Goal: Task Accomplishment & Management: Manage account settings

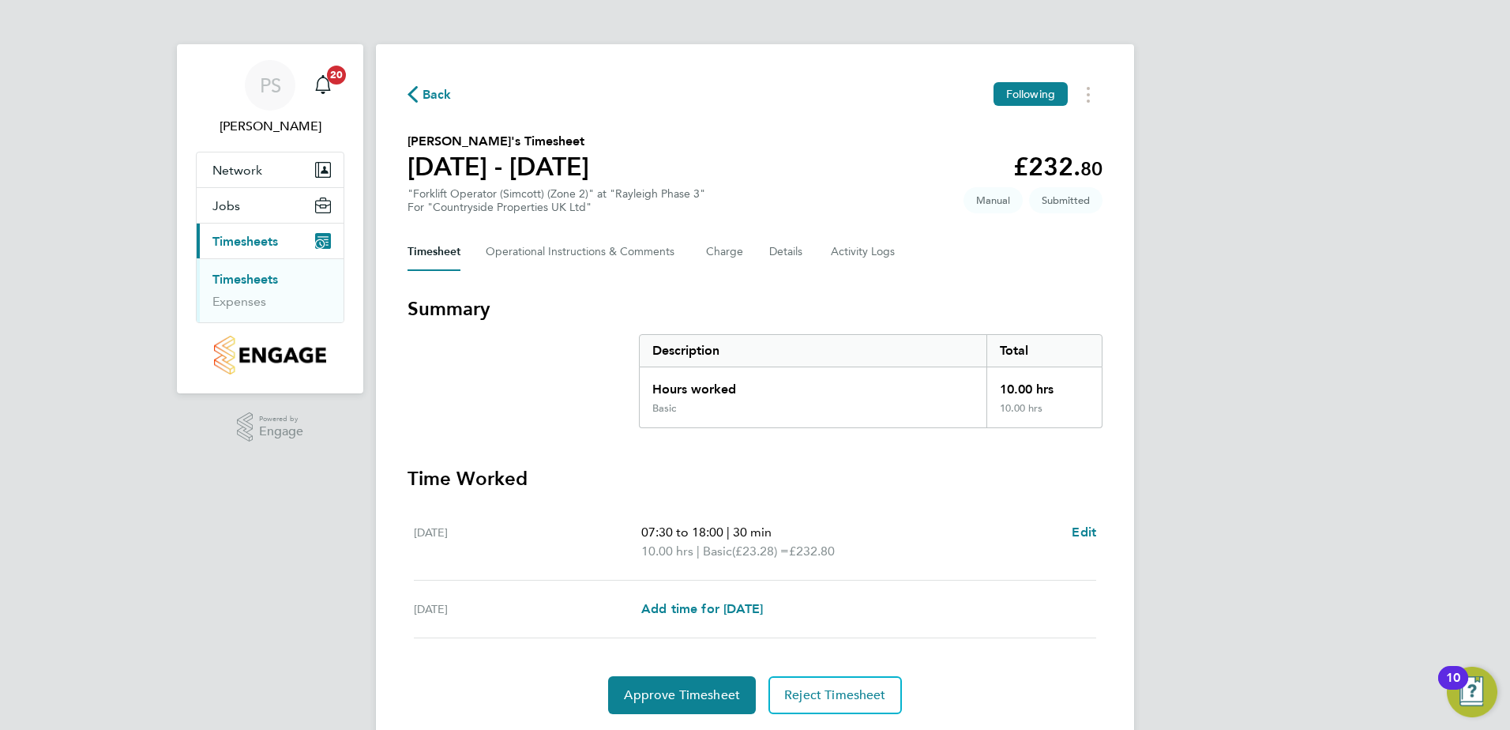
scroll to position [47, 0]
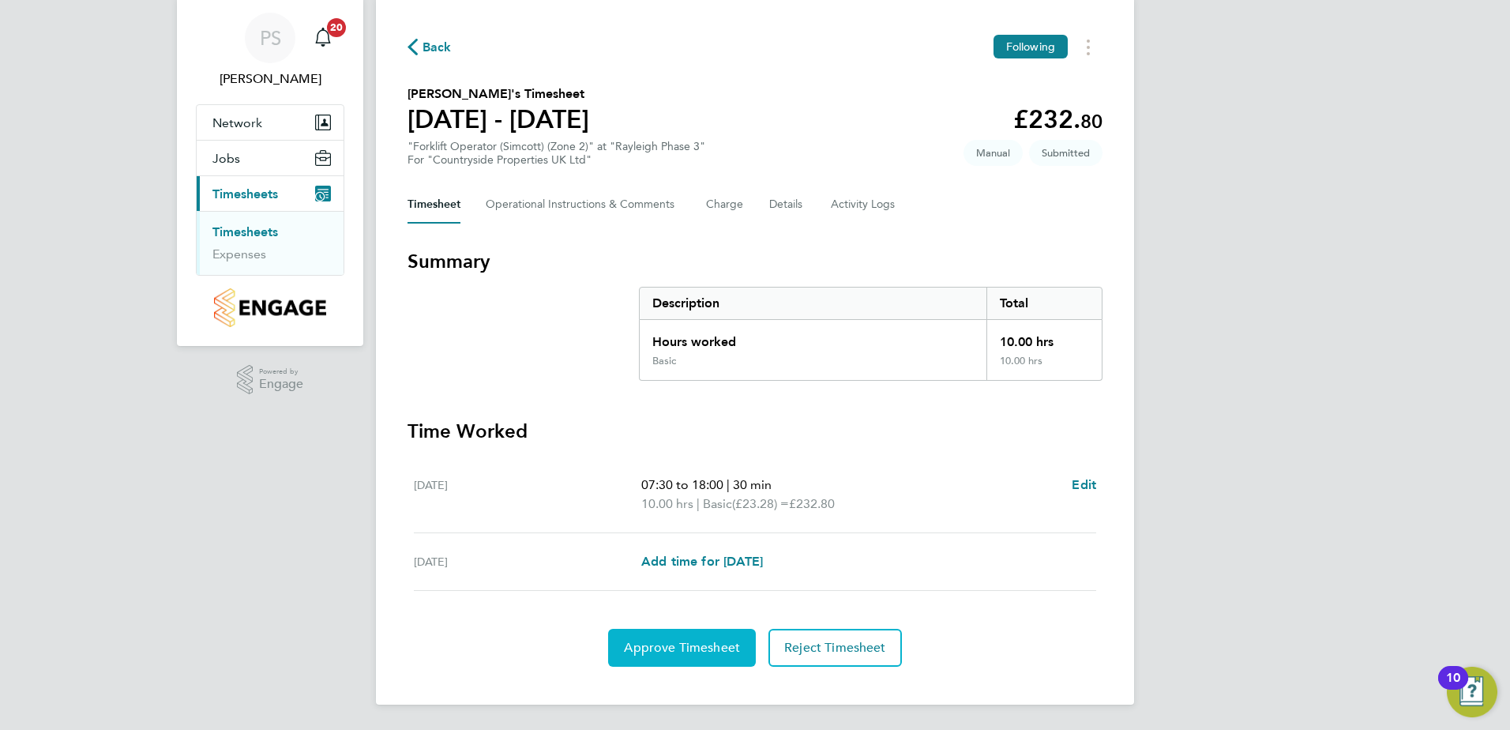
click at [686, 656] on button "Approve Timesheet" at bounding box center [682, 648] width 148 height 38
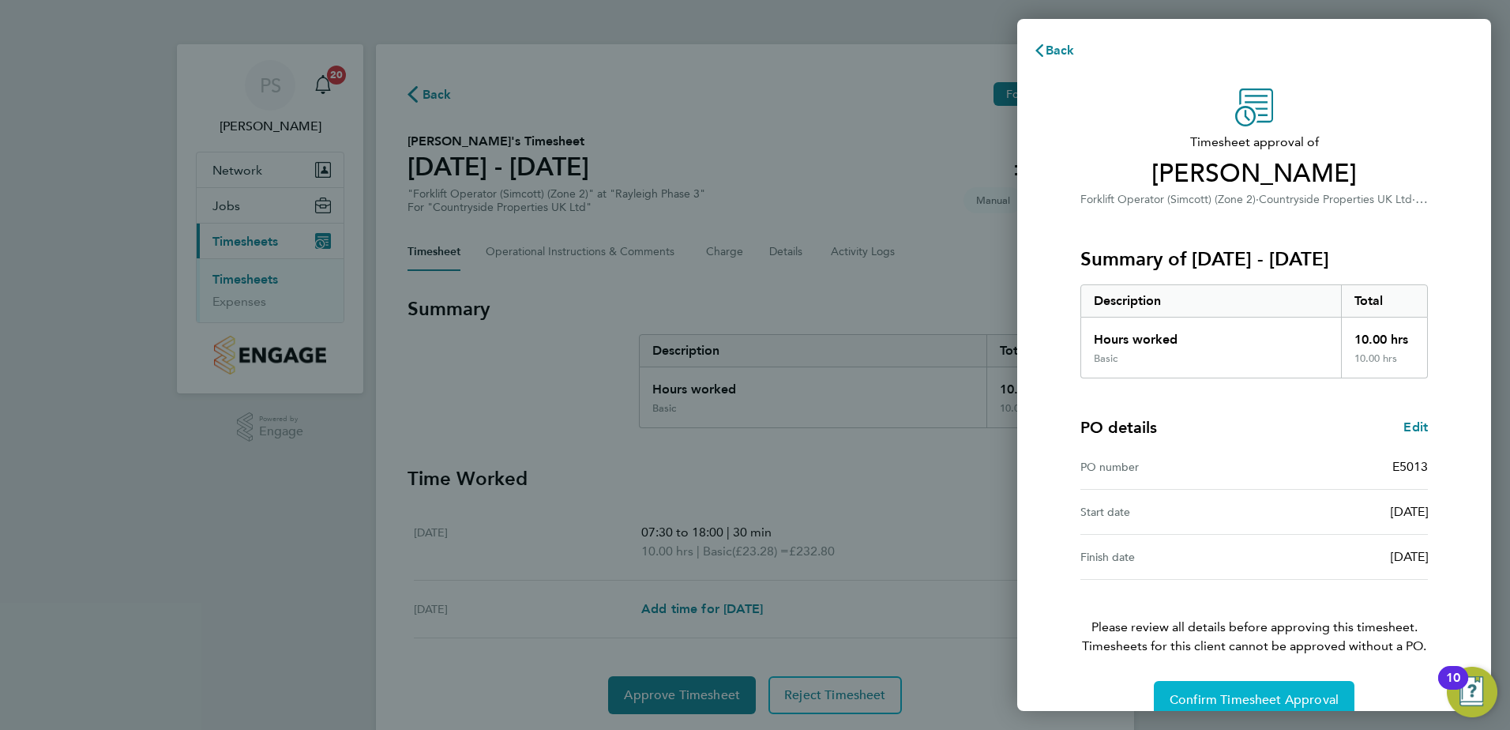
click at [1273, 694] on span "Confirm Timesheet Approval" at bounding box center [1254, 700] width 169 height 16
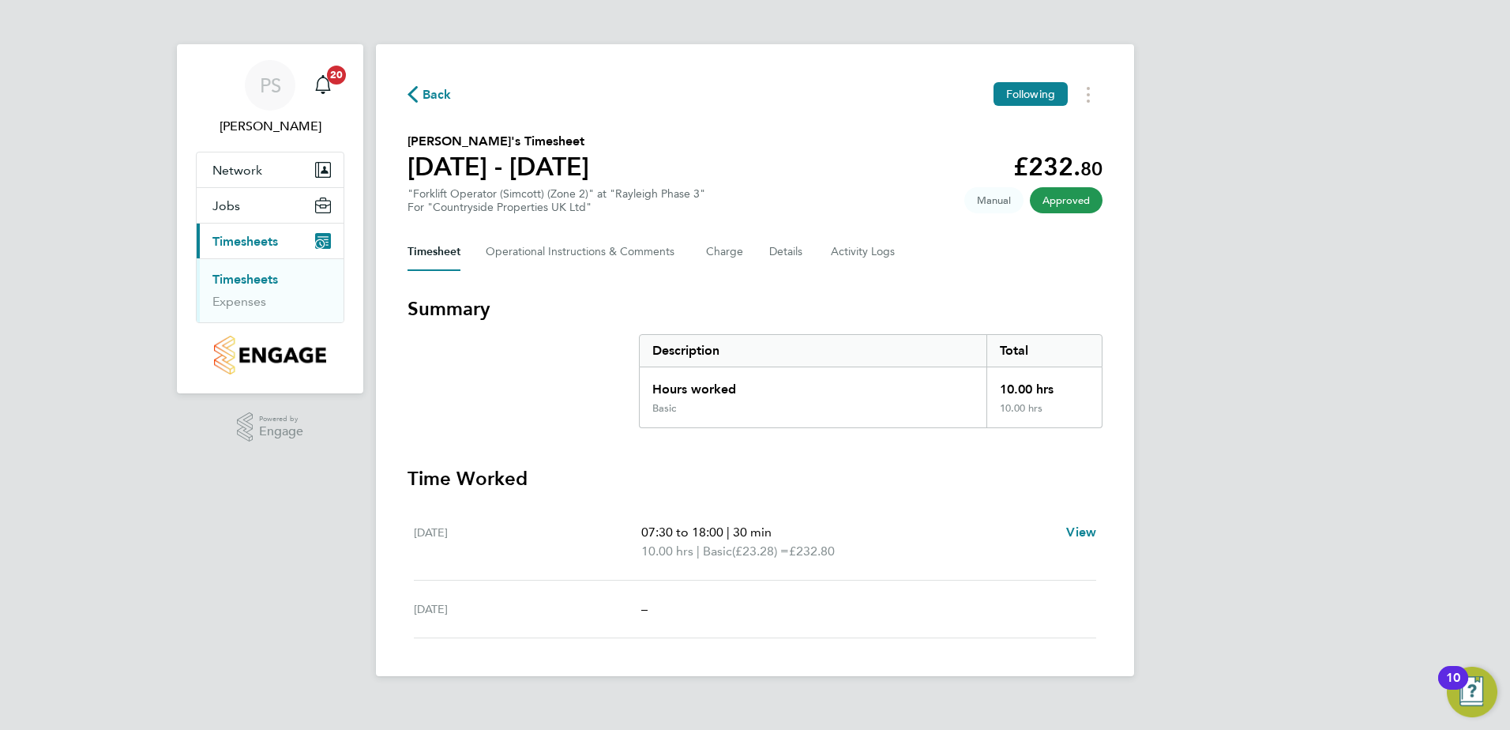
click at [278, 246] on span "Timesheets" at bounding box center [246, 241] width 66 height 15
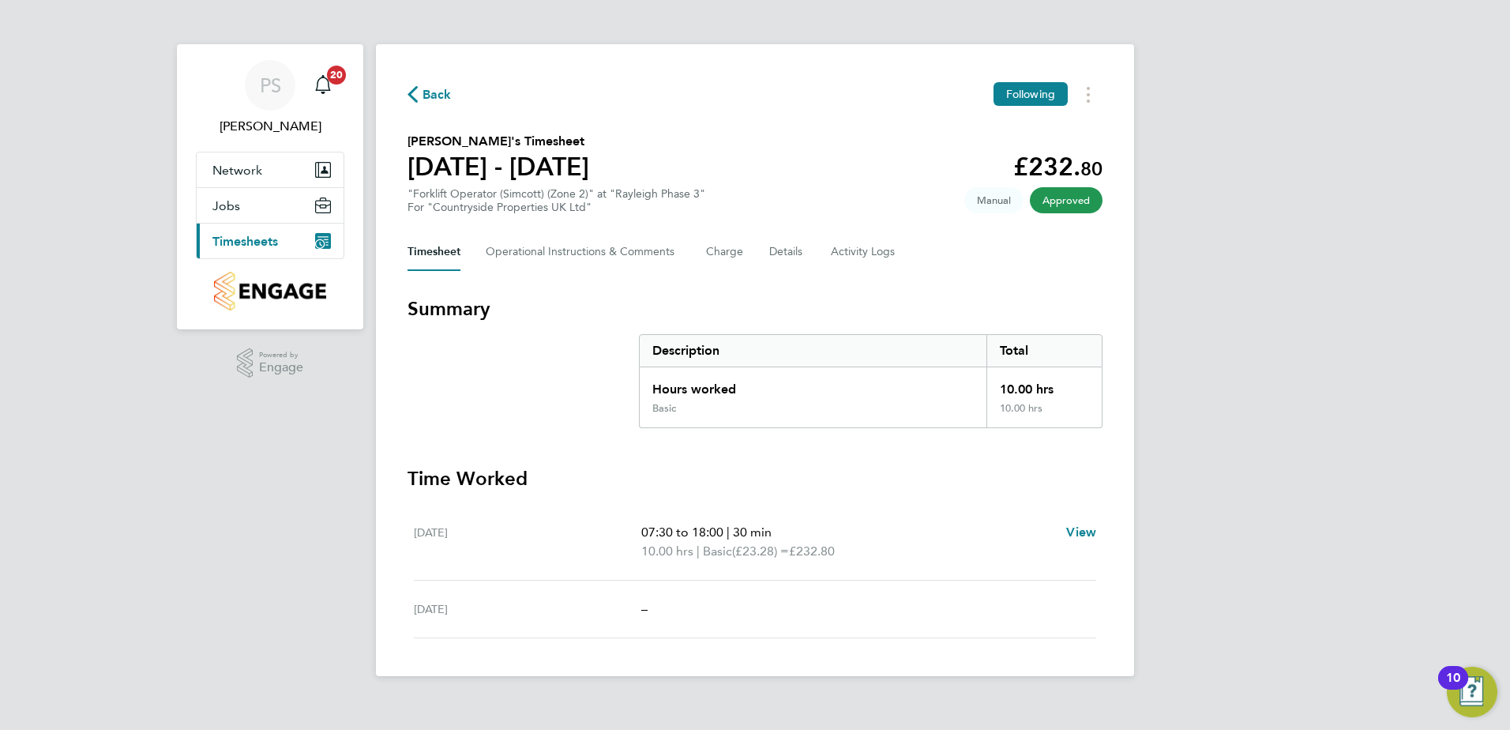
click at [255, 280] on img "Main navigation" at bounding box center [269, 291] width 111 height 39
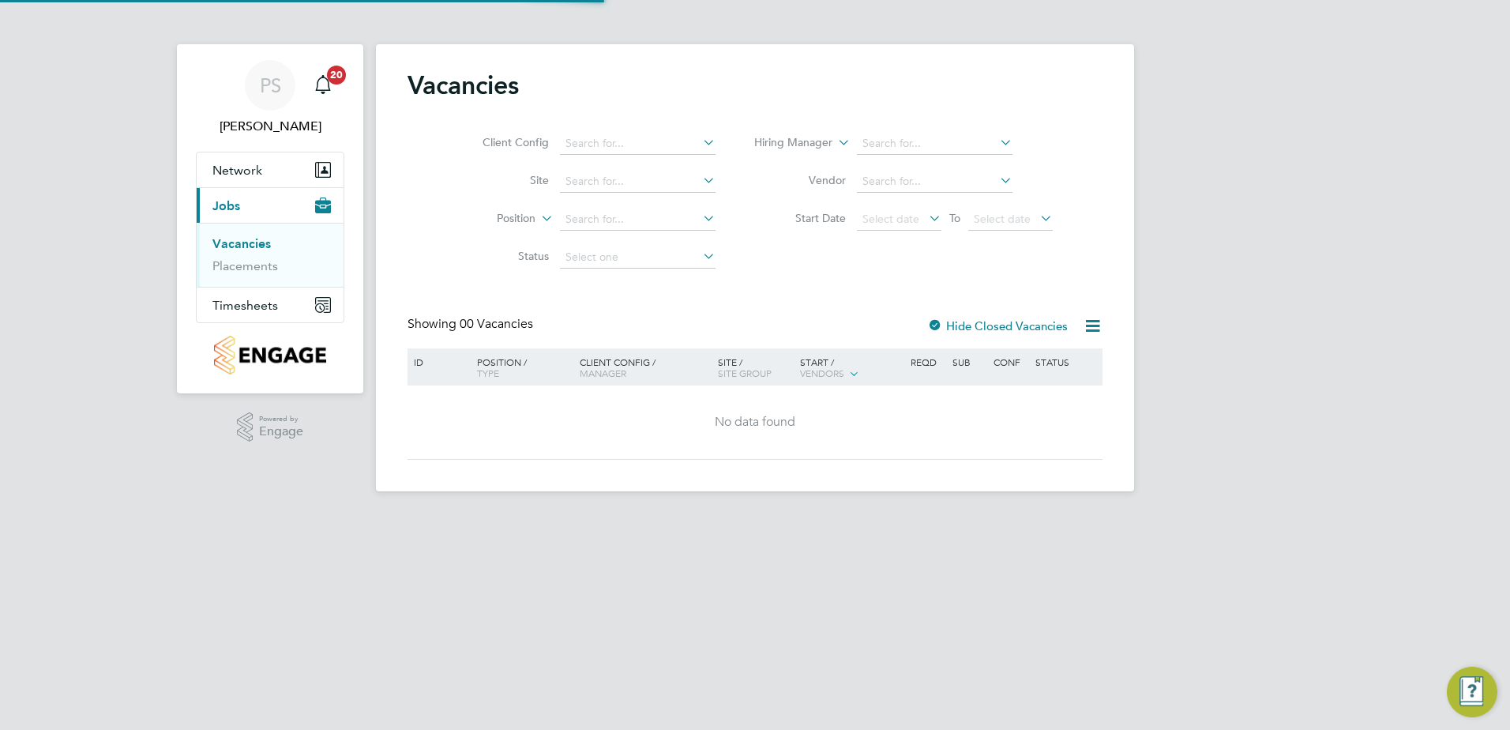
click at [261, 246] on link "Vacancies" at bounding box center [242, 243] width 58 height 15
click at [258, 300] on span "Timesheets" at bounding box center [246, 305] width 66 height 15
click at [259, 277] on link "Timesheets" at bounding box center [246, 279] width 66 height 15
